Goal: Task Accomplishment & Management: Complete application form

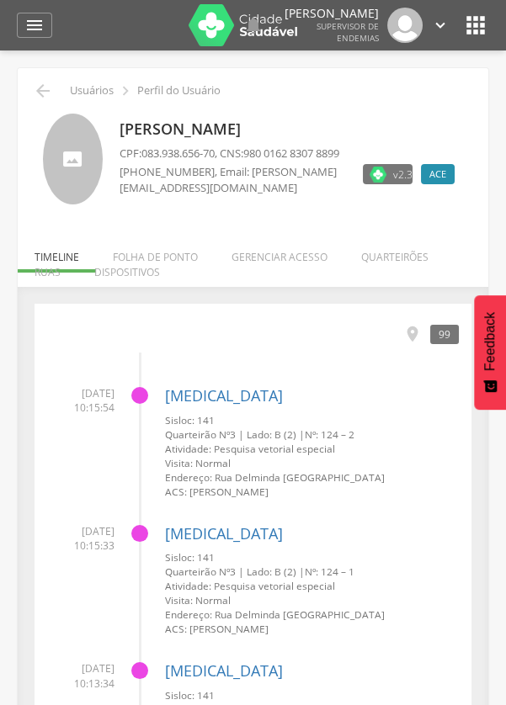
click at [393, 251] on li "Quarteirões" at bounding box center [394, 253] width 101 height 40
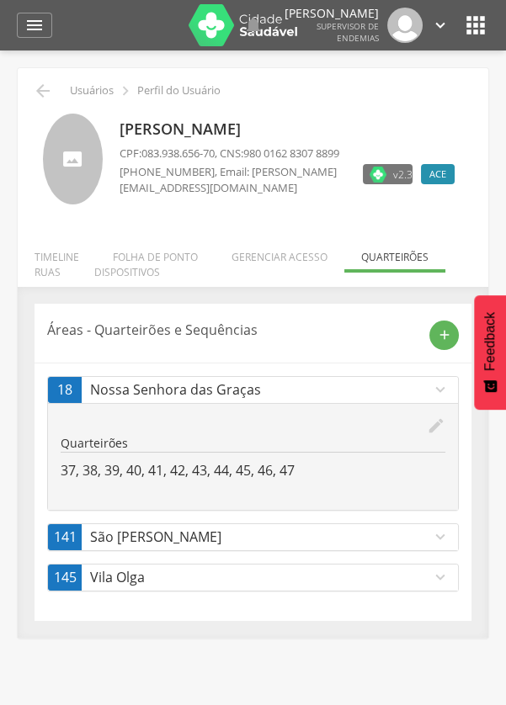
click at [449, 331] on icon "add" at bounding box center [444, 334] width 15 height 15
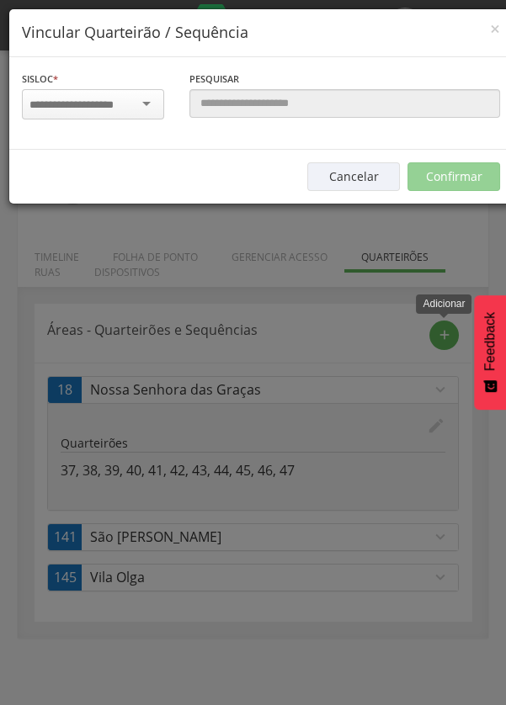
click at [133, 104] on input "select-one" at bounding box center [81, 105] width 105 height 15
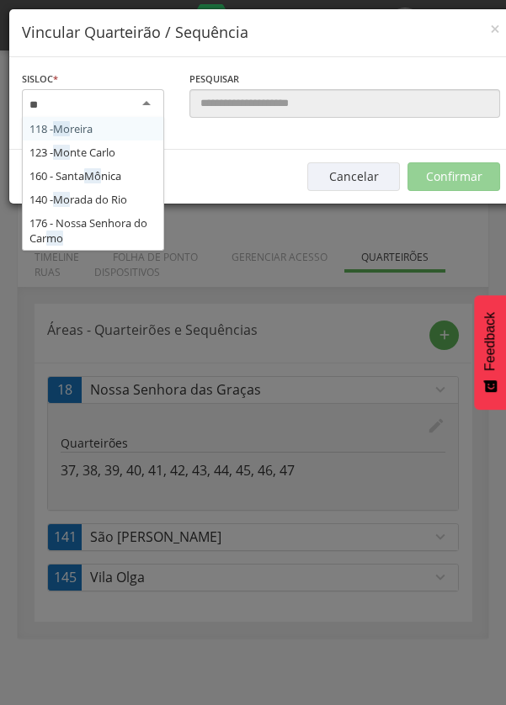
type input "***"
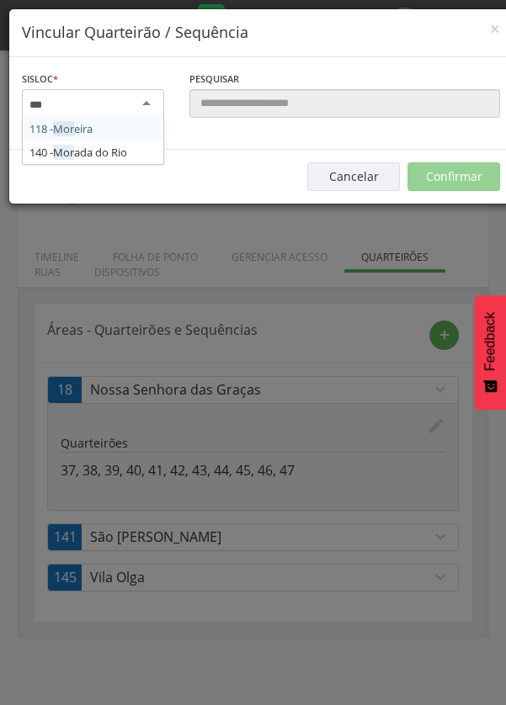
click at [121, 150] on div "Sisloc * 118 - Mor eira 140 - Mor ada do Rio Informe a localidade Pesquisar  Á…" at bounding box center [260, 103] width 503 height 93
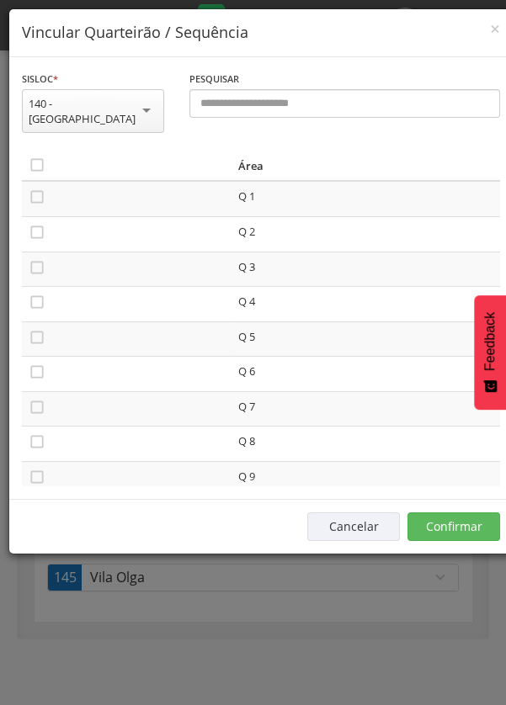
click at [266, 292] on td "Q 4" at bounding box center [365, 304] width 268 height 35
click at [247, 299] on td "Q 4" at bounding box center [365, 304] width 268 height 35
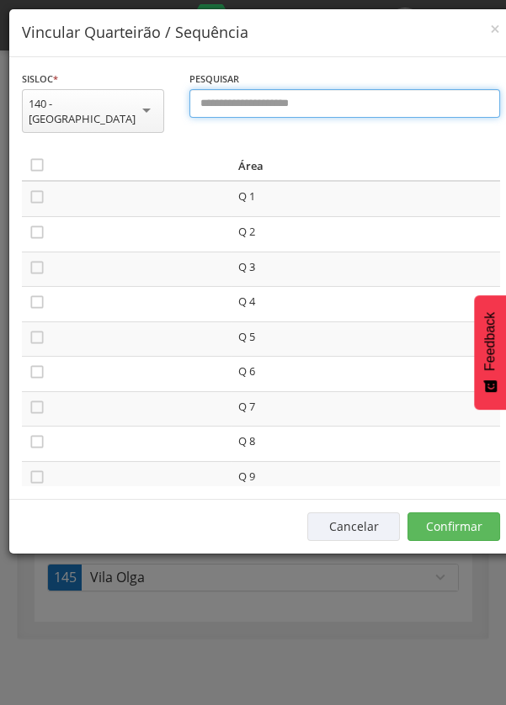
click at [289, 110] on input "text" at bounding box center [344, 103] width 310 height 29
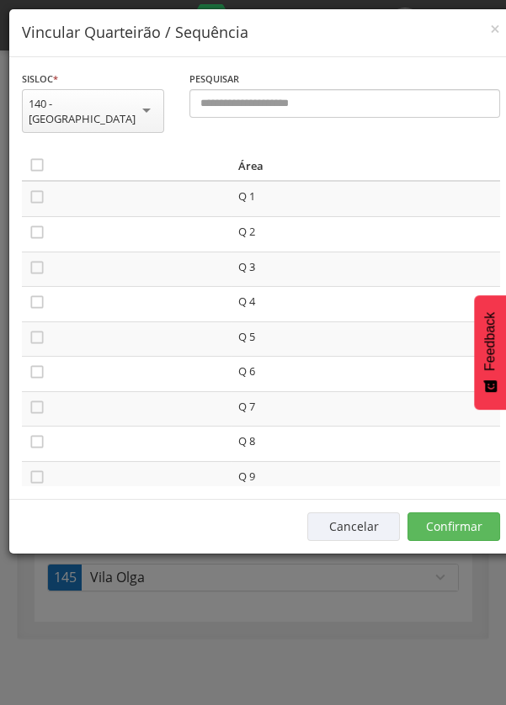
click at [244, 294] on td "Q 4" at bounding box center [365, 304] width 268 height 35
click at [248, 297] on td "Q 4" at bounding box center [365, 304] width 268 height 35
click at [128, 106] on div "140 - [GEOGRAPHIC_DATA]" at bounding box center [93, 111] width 129 height 30
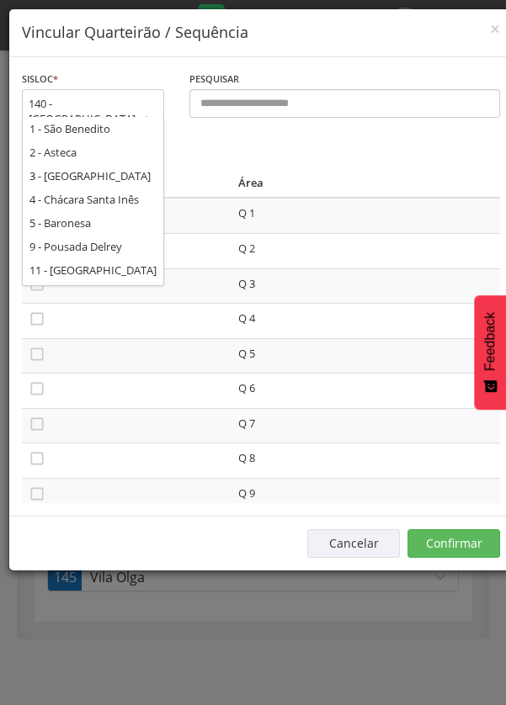
click at [125, 117] on div "140 - Morada do Rio 1 - São Benedito 2 - Asteca 3 - Belo Vale 4 - Chácara Santa…" at bounding box center [93, 121] width 142 height 65
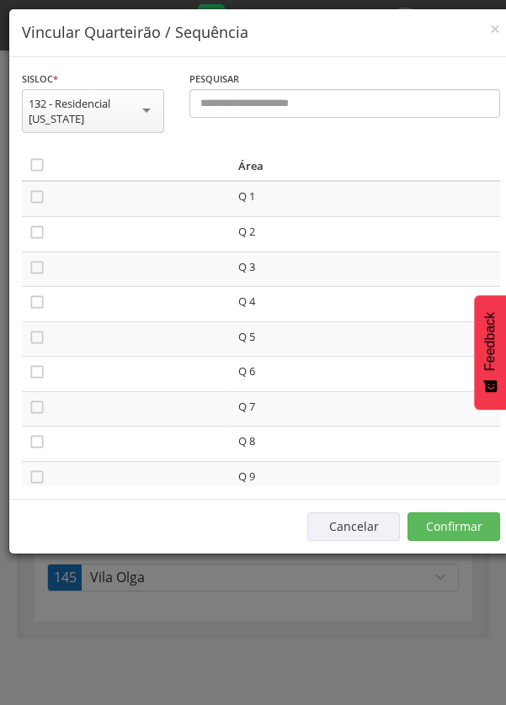
click at [35, 305] on icon "" at bounding box center [37, 302] width 17 height 17
click at [35, 342] on icon "" at bounding box center [37, 337] width 17 height 17
click at [29, 380] on icon "" at bounding box center [37, 371] width 17 height 17
click at [439, 530] on button "Confirmar" at bounding box center [453, 526] width 93 height 29
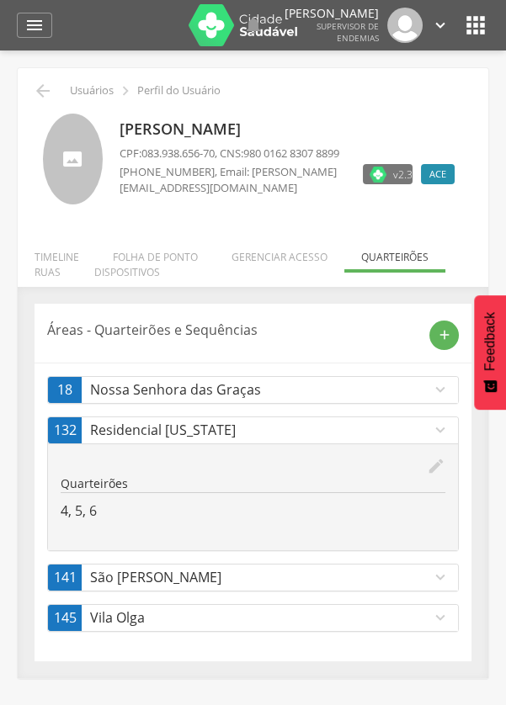
click at [432, 332] on div "add" at bounding box center [443, 335] width 29 height 29
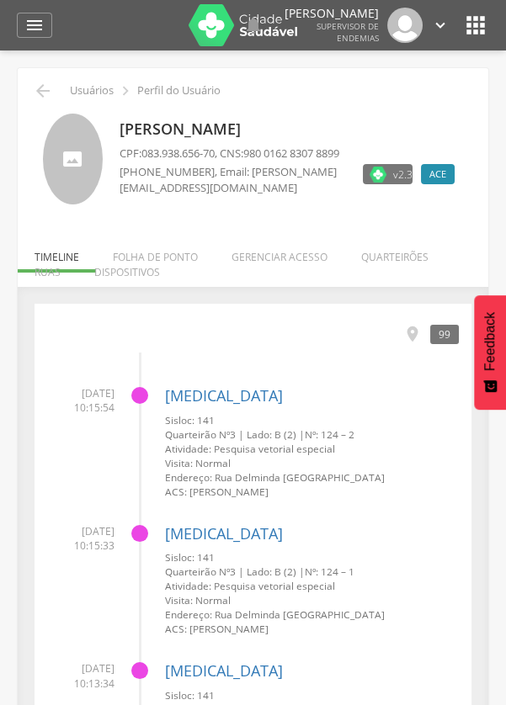
click at [388, 266] on li "Quarteirões" at bounding box center [394, 253] width 101 height 40
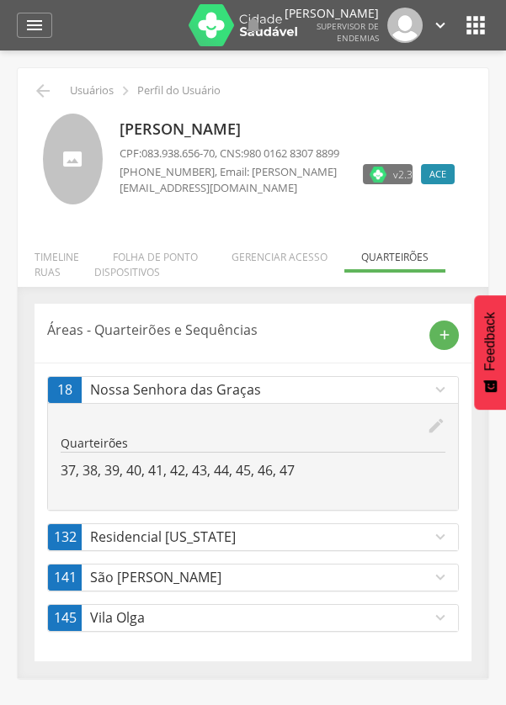
click at [395, 260] on ul "Início Produtividade Timeline Folha de ponto Remapeamento Gerenciar acesso Quar…" at bounding box center [253, 264] width 470 height 29
click at [390, 273] on ul "Início Produtividade Timeline Folha de ponto Remapeamento Gerenciar acesso Quar…" at bounding box center [253, 264] width 470 height 29
click at [435, 340] on div "add" at bounding box center [443, 335] width 29 height 29
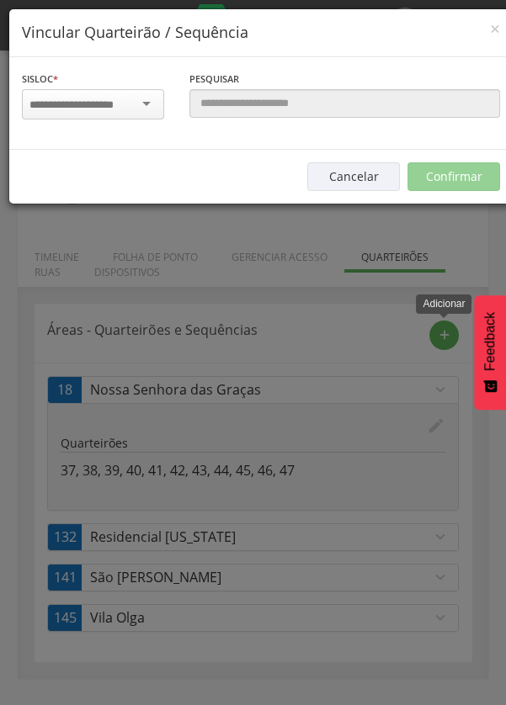
click at [131, 103] on input "select-one" at bounding box center [81, 105] width 105 height 15
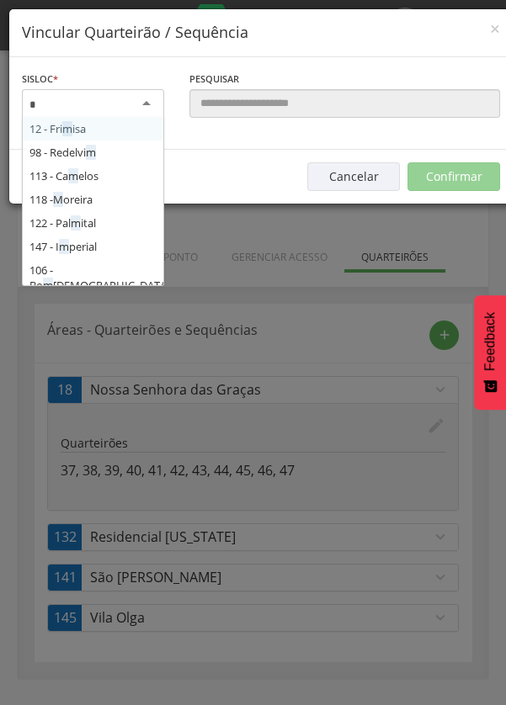
type input "**"
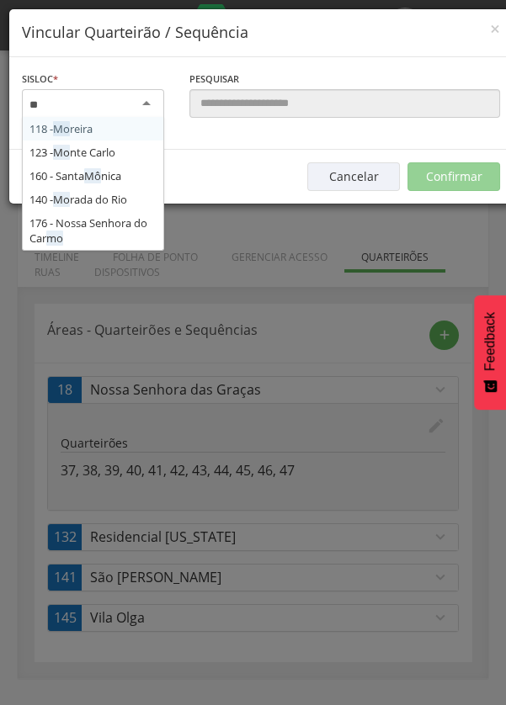
click at [86, 150] on div "Sisloc * 118 - Mo reira 123 - Mo nte Carlo 160 - Santa Mô nica 140 - Mo rada do…" at bounding box center [260, 103] width 503 height 93
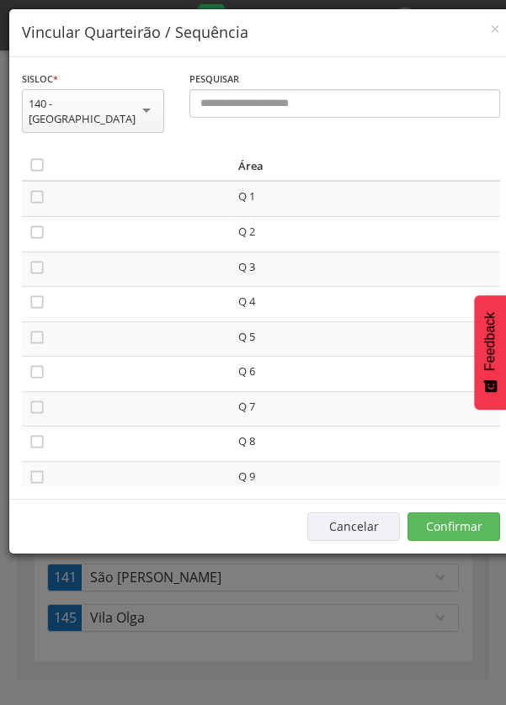
click at [33, 294] on icon "" at bounding box center [37, 302] width 17 height 17
click at [35, 329] on icon "" at bounding box center [37, 337] width 17 height 17
click at [33, 364] on icon "" at bounding box center [37, 371] width 17 height 17
click at [445, 519] on button "Confirmar" at bounding box center [453, 526] width 93 height 29
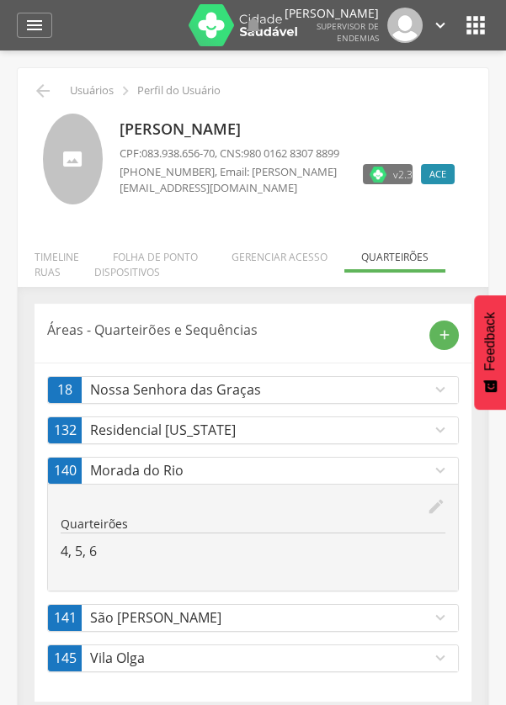
click at [175, 468] on p "Morada do Rio" at bounding box center [260, 470] width 341 height 19
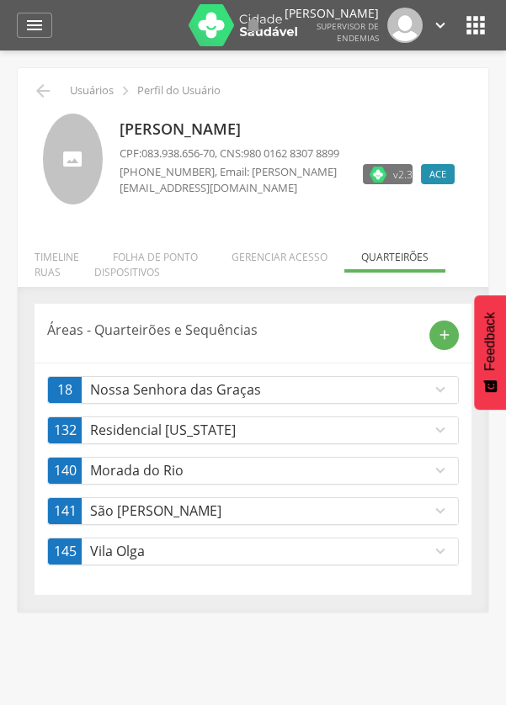
click at [152, 473] on p "Morada do Rio" at bounding box center [260, 470] width 341 height 19
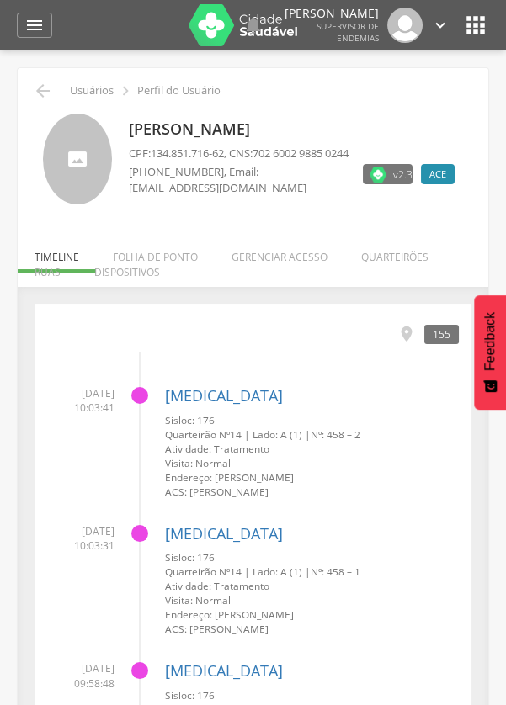
click at [378, 257] on li "Quarteirões" at bounding box center [394, 253] width 101 height 40
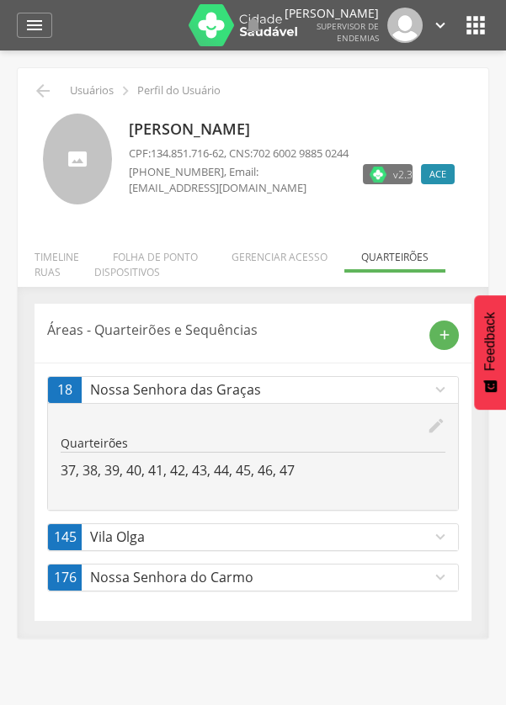
click at [391, 267] on ul "Início Produtividade Timeline Folha de ponto Remapeamento Gerenciar acesso Quar…" at bounding box center [253, 264] width 470 height 29
click at [386, 273] on ul "Início Produtividade Timeline Folha de ponto Remapeamento Gerenciar acesso Quar…" at bounding box center [253, 264] width 470 height 29
click at [437, 341] on icon "add" at bounding box center [444, 334] width 15 height 15
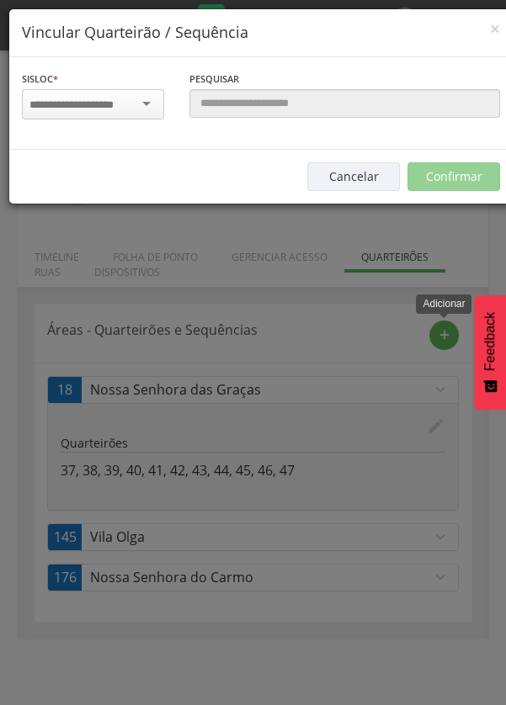
click at [147, 103] on div at bounding box center [93, 104] width 142 height 30
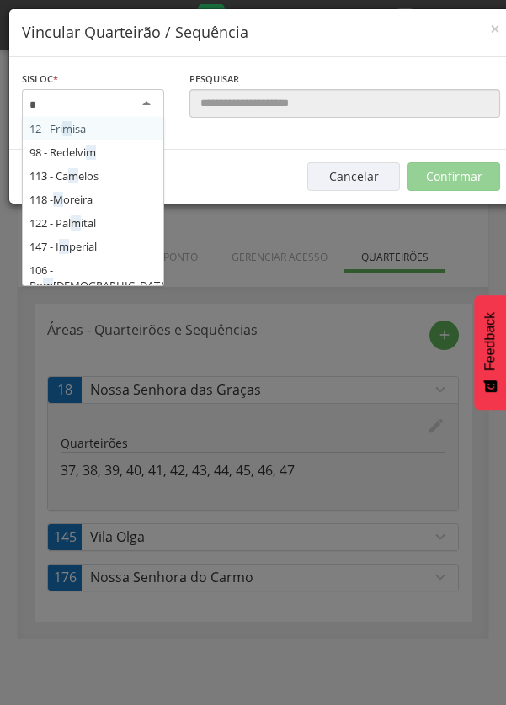
type input "**"
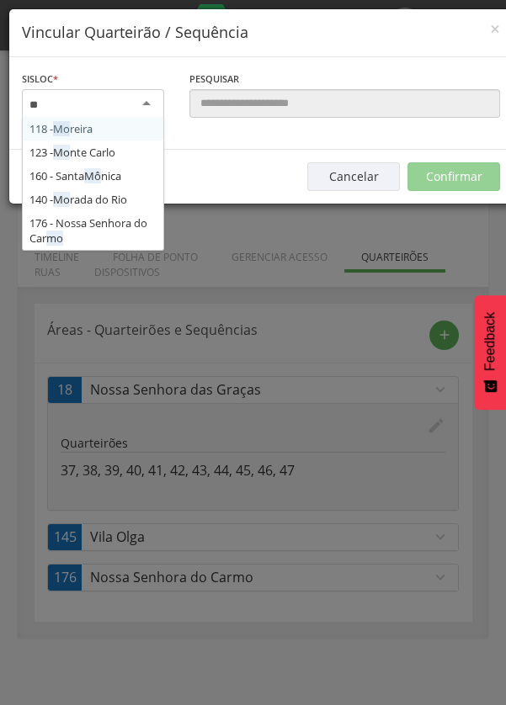
click at [113, 150] on div "Sisloc * 118 - Mo reira 123 - Mo nte Carlo 160 - Santa Mô nica 140 - Mo rada do…" at bounding box center [260, 103] width 503 height 93
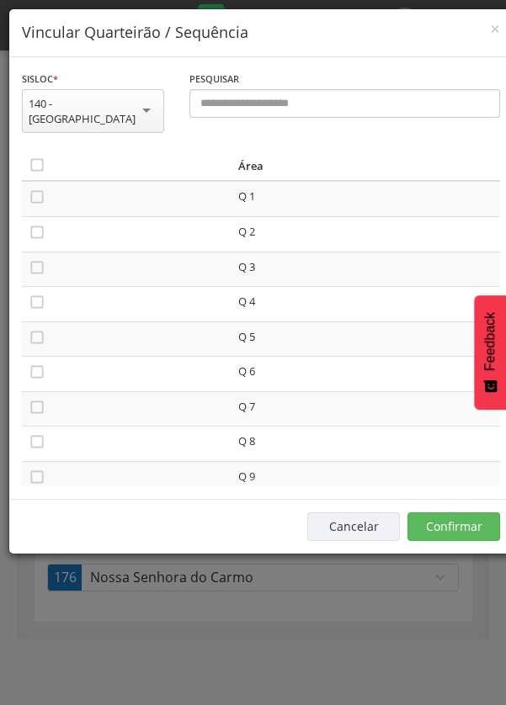
click at [34, 294] on icon "" at bounding box center [37, 302] width 17 height 17
click at [35, 329] on icon "" at bounding box center [37, 337] width 17 height 17
click at [34, 363] on icon "" at bounding box center [37, 371] width 17 height 17
click at [452, 512] on button "Confirmar" at bounding box center [453, 526] width 93 height 29
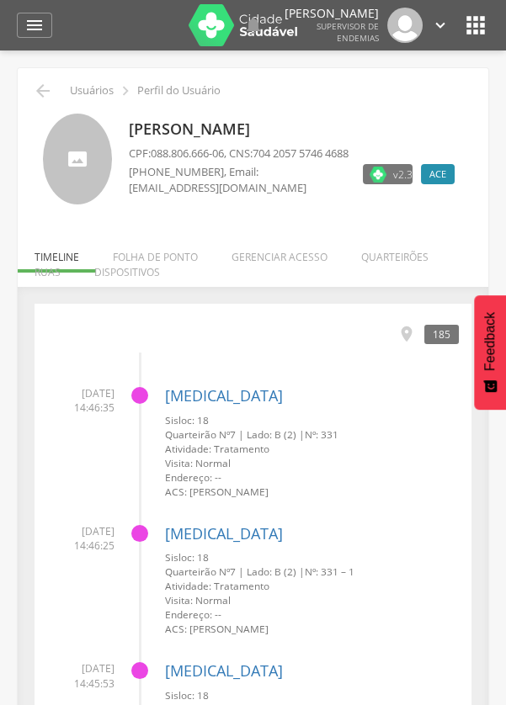
click at [388, 257] on li "Quarteirões" at bounding box center [394, 253] width 101 height 40
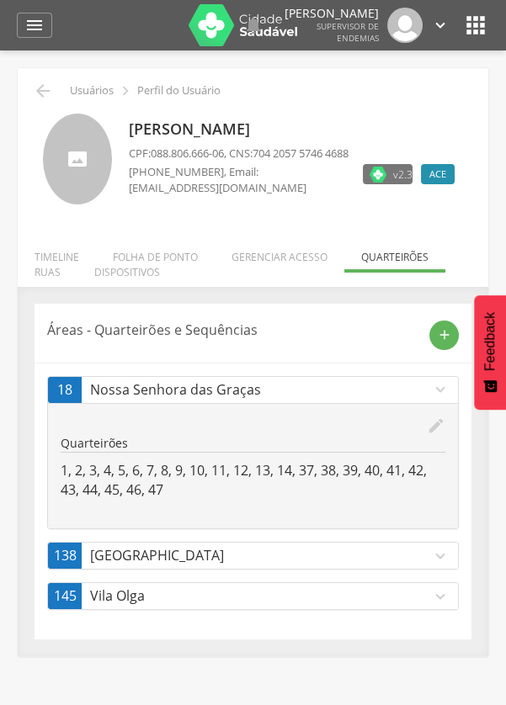
click at [389, 261] on ul "Início Produtividade Timeline Folha de ponto Remapeamento Gerenciar acesso Quar…" at bounding box center [253, 264] width 470 height 29
click at [441, 341] on icon "add" at bounding box center [444, 334] width 15 height 15
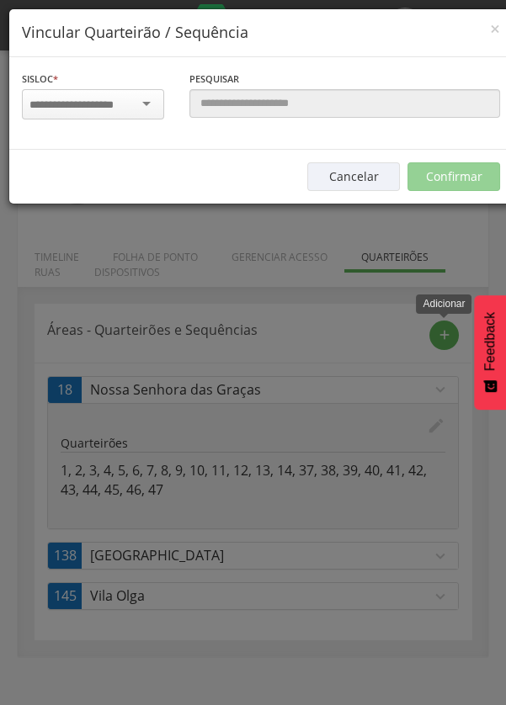
click at [134, 103] on input "select-one" at bounding box center [81, 105] width 105 height 15
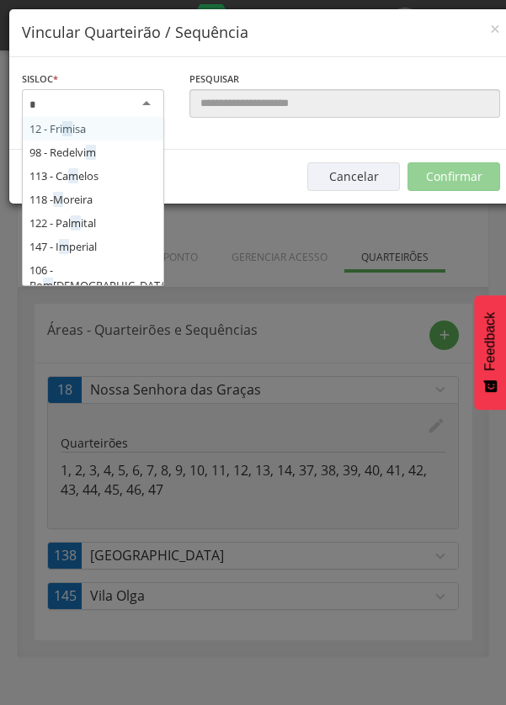
type input "**"
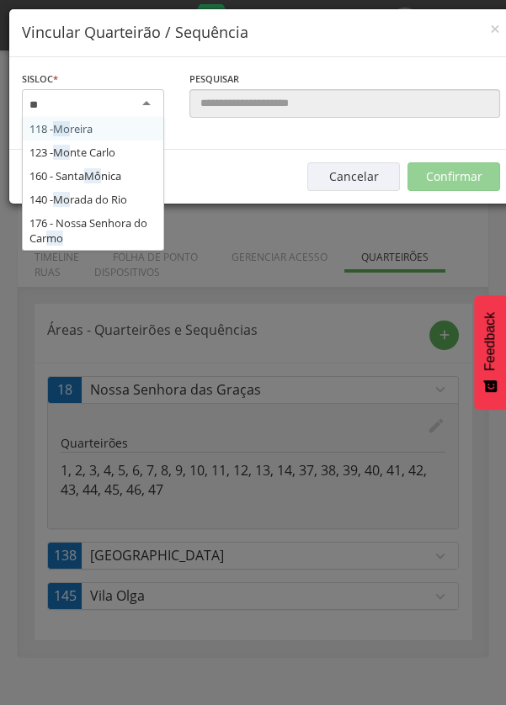
click at [114, 150] on div "Sisloc * 118 - Mo reira 123 - Mo nte Carlo 160 - Santa Mô nica 140 - Mo rada do…" at bounding box center [260, 103] width 503 height 93
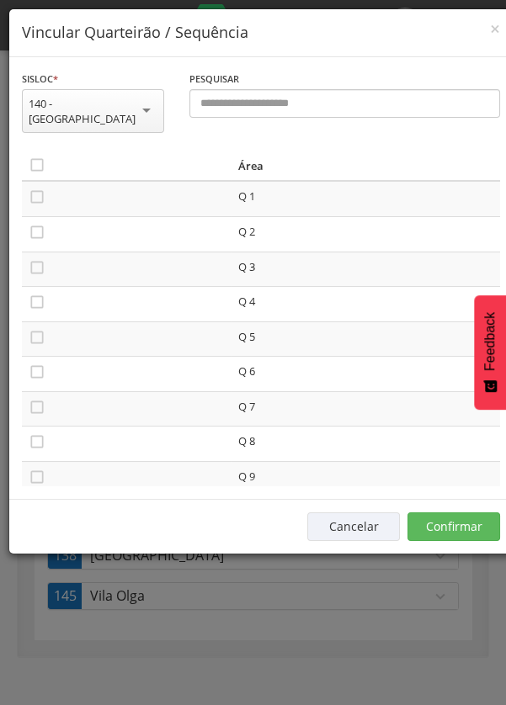
click at [34, 294] on icon "" at bounding box center [37, 302] width 17 height 17
click at [35, 329] on icon "" at bounding box center [37, 337] width 17 height 17
click at [33, 364] on icon "" at bounding box center [37, 371] width 17 height 17
click at [460, 512] on button "Confirmar" at bounding box center [453, 526] width 93 height 29
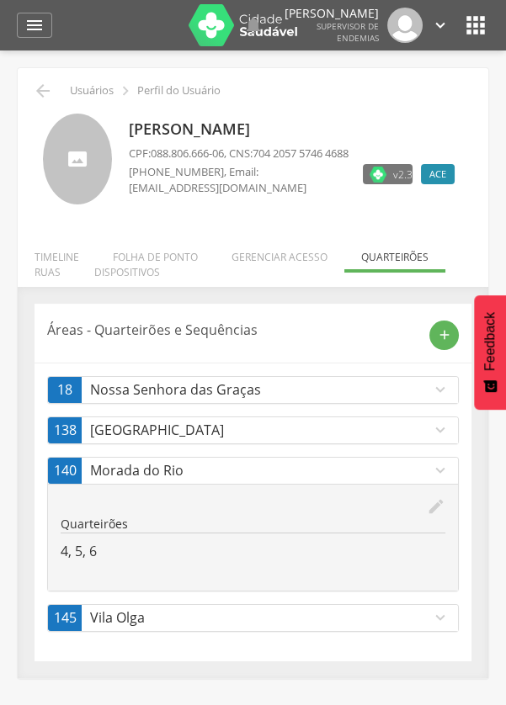
click at [427, 43] on div "  Lorem ipsum dolor sit amet, sed do eiusmod tempor incididunt ut labore et d…" at bounding box center [395, 25] width 107 height 35
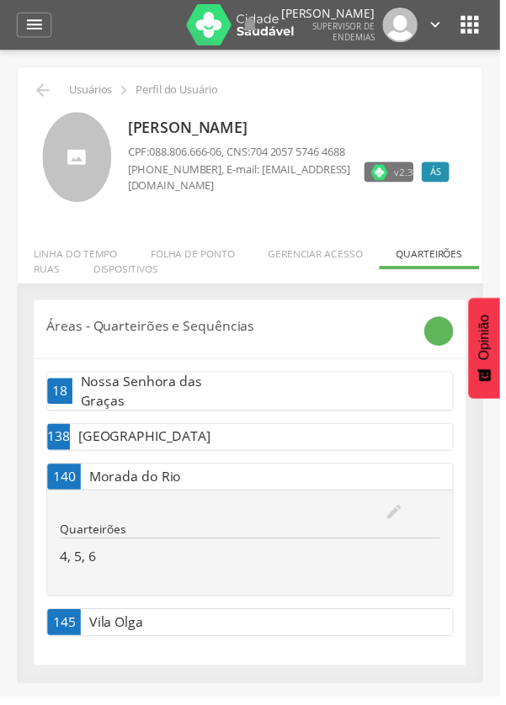
scroll to position [9, 0]
